Goal: Task Accomplishment & Management: Complete application form

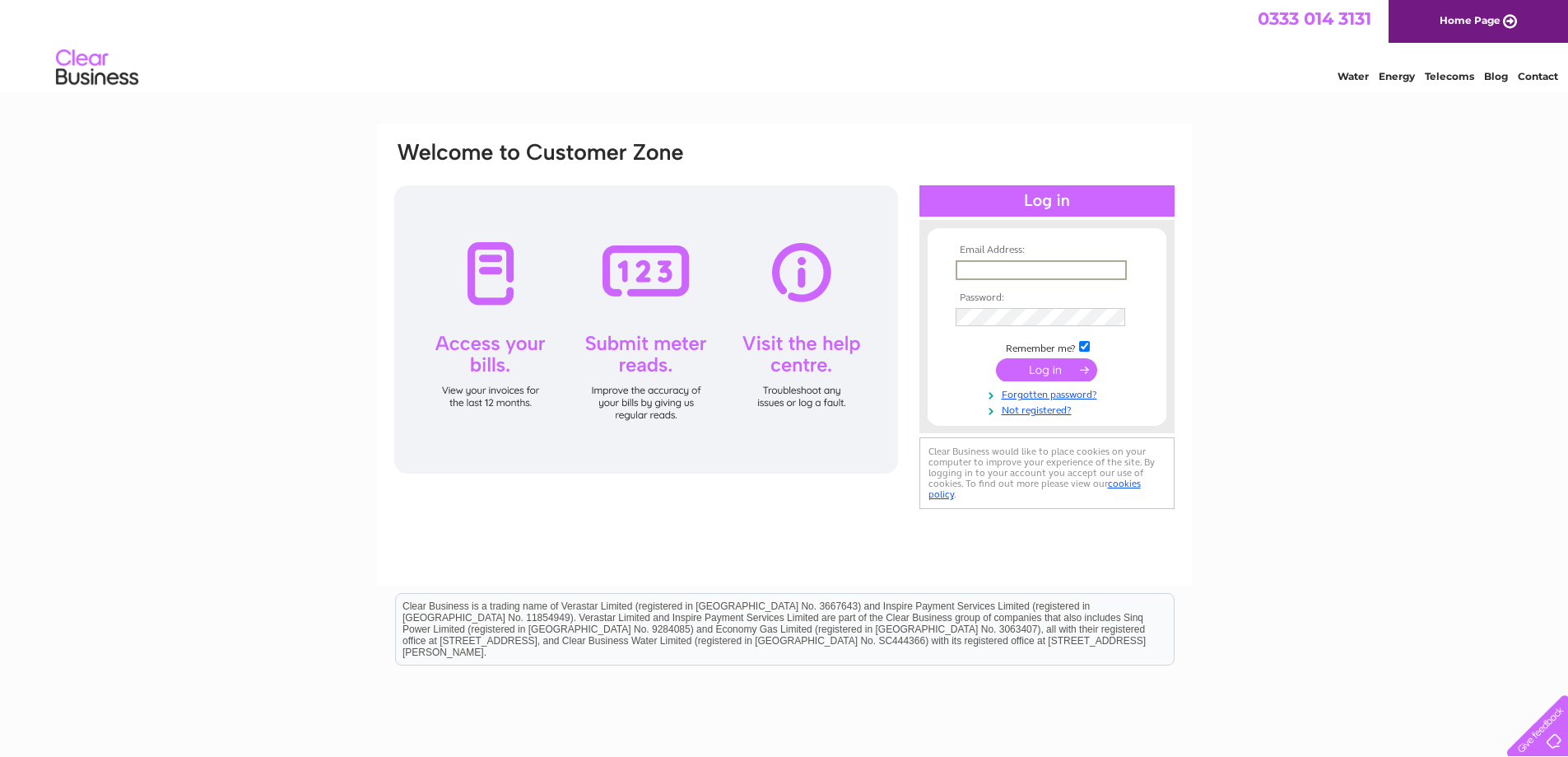
click at [1007, 262] on input "text" at bounding box center [1041, 270] width 171 height 20
type input "enquiries@wilkinsonspetbedding.co.uk"
click at [996, 358] on input "submit" at bounding box center [1046, 370] width 102 height 23
click at [1035, 411] on link "Not registered?" at bounding box center [1049, 406] width 187 height 15
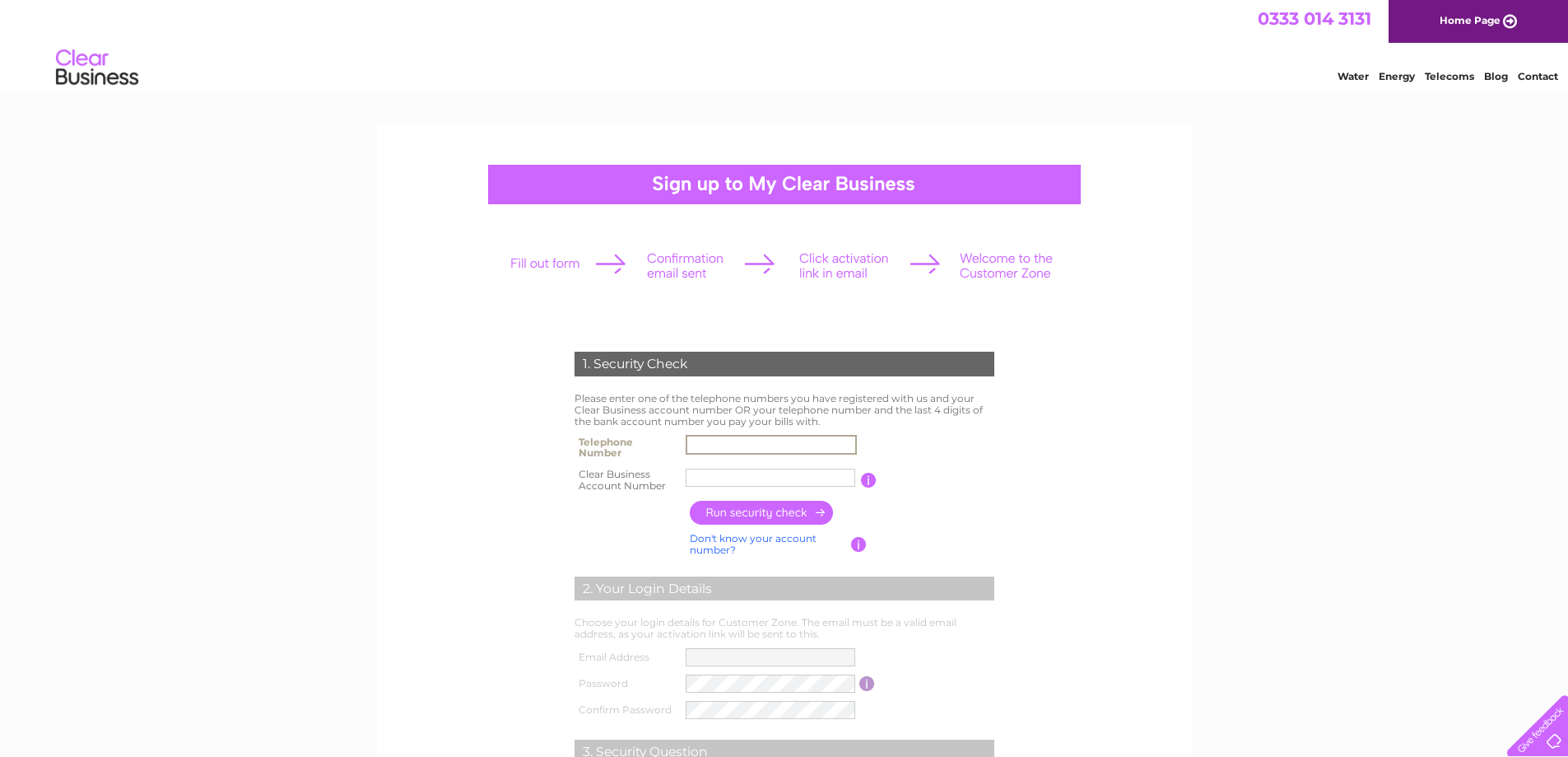
click at [778, 440] on input "text" at bounding box center [771, 445] width 171 height 20
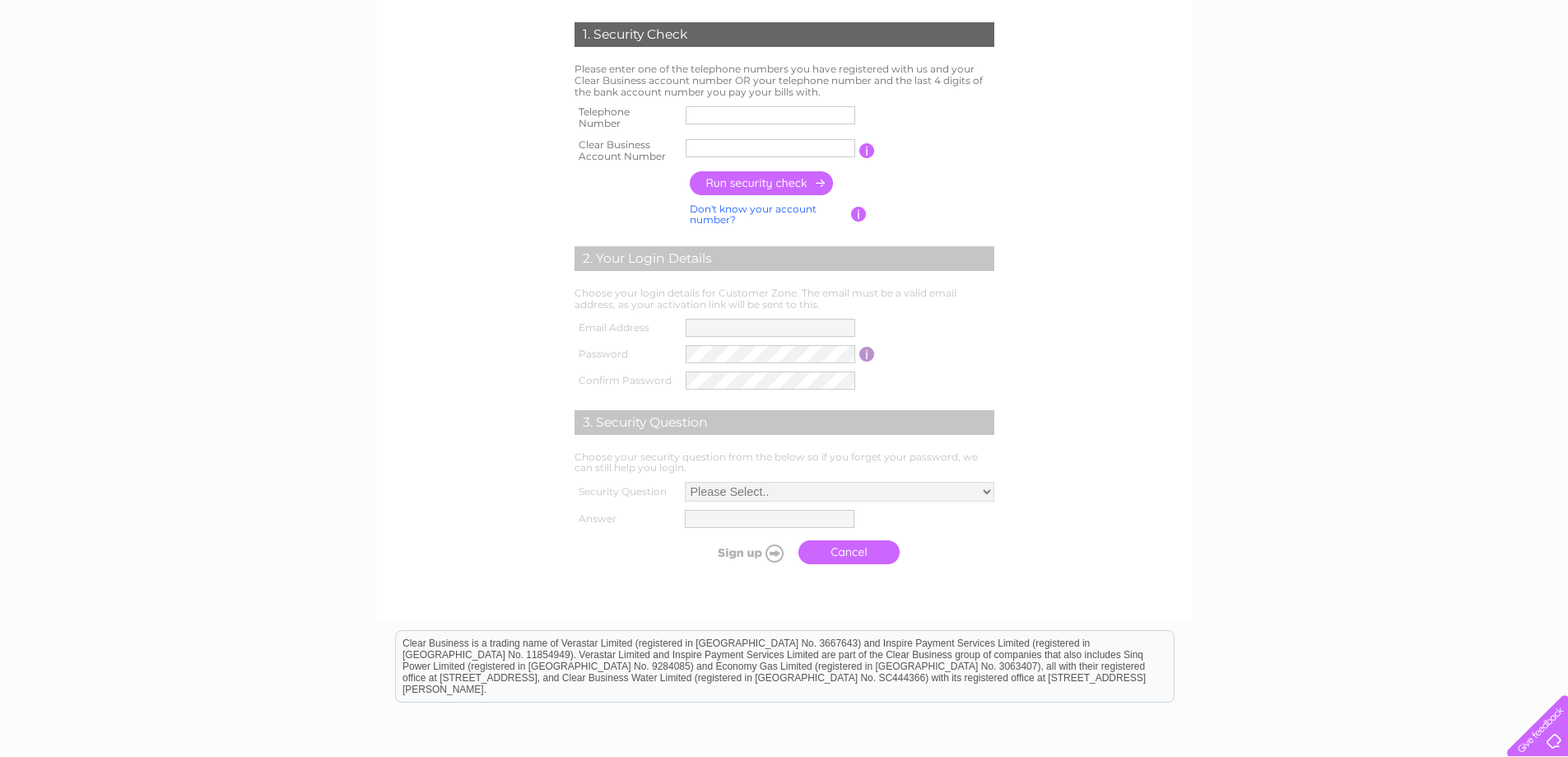
click at [427, 367] on form "1. Security Check Please enter one of the telephone numbers you have registered…" at bounding box center [784, 297] width 784 height 616
